Goal: Communication & Community: Answer question/provide support

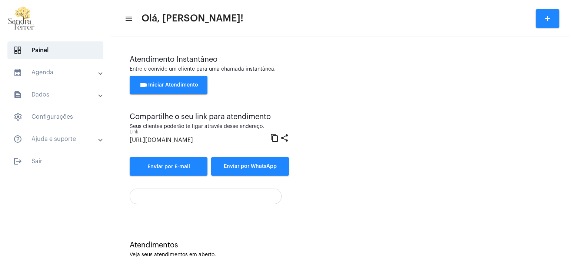
click at [186, 87] on span "videocam Iniciar Atendimento" at bounding box center [168, 85] width 59 height 5
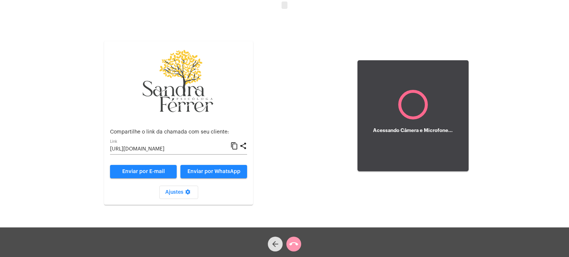
click at [234, 148] on mat-icon "content_copy" at bounding box center [234, 146] width 8 height 9
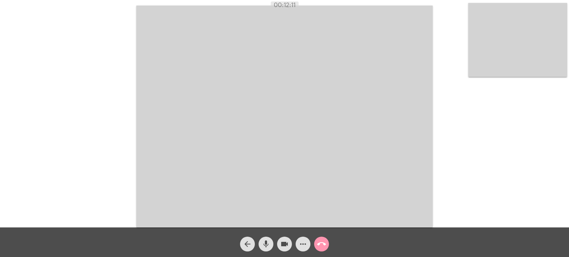
click at [441, 18] on div "Acessando Câmera e Microfone..." at bounding box center [284, 116] width 567 height 228
click at [67, 106] on div "Acessando Câmera e Microfone..." at bounding box center [284, 116] width 567 height 228
click at [324, 243] on mat-icon "call_end" at bounding box center [321, 244] width 9 height 9
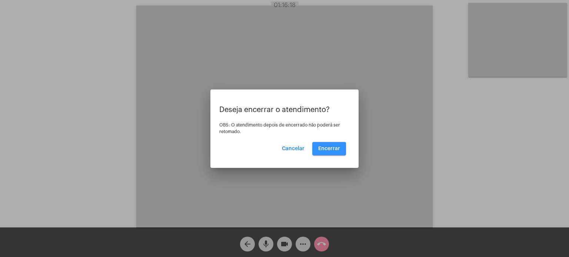
click at [327, 148] on span "Encerrar" at bounding box center [329, 148] width 22 height 5
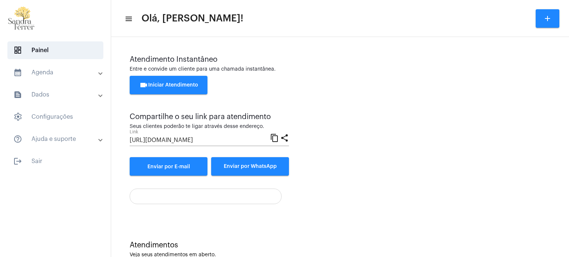
click at [166, 81] on button "videocam Iniciar Atendimento" at bounding box center [169, 85] width 78 height 19
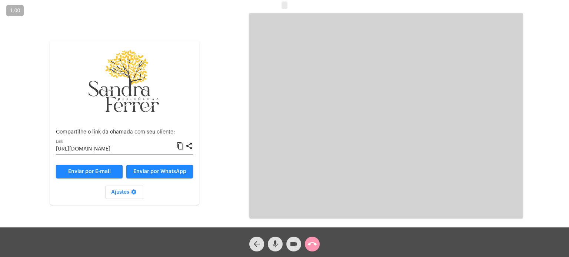
click at [182, 148] on mat-icon "content_copy" at bounding box center [180, 146] width 8 height 9
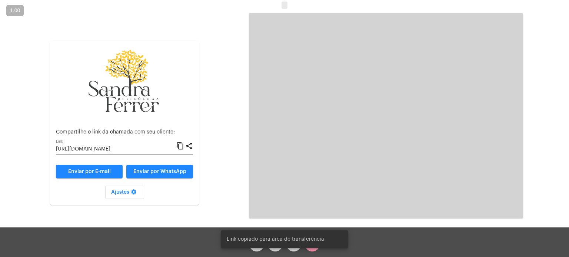
click at [180, 148] on mat-icon "content_copy" at bounding box center [180, 146] width 8 height 9
